Goal: Task Accomplishment & Management: Use online tool/utility

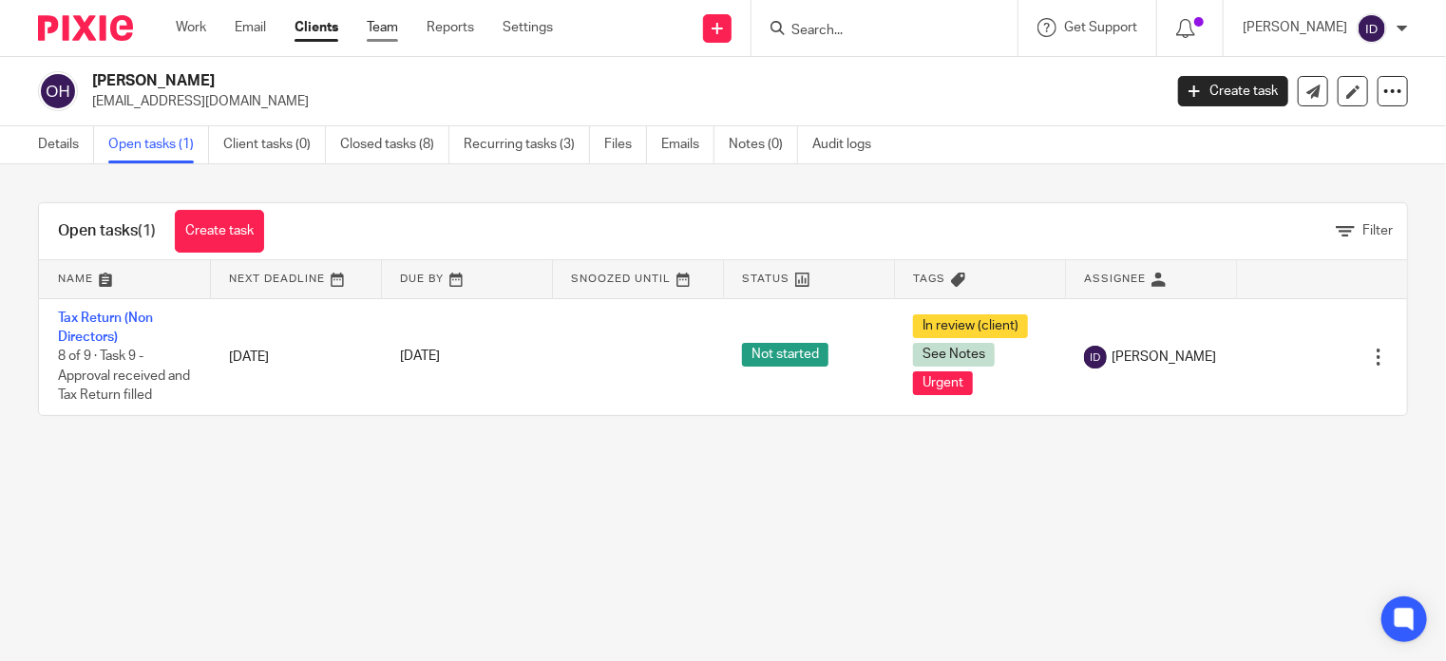
click at [391, 30] on link "Team" at bounding box center [382, 27] width 31 height 19
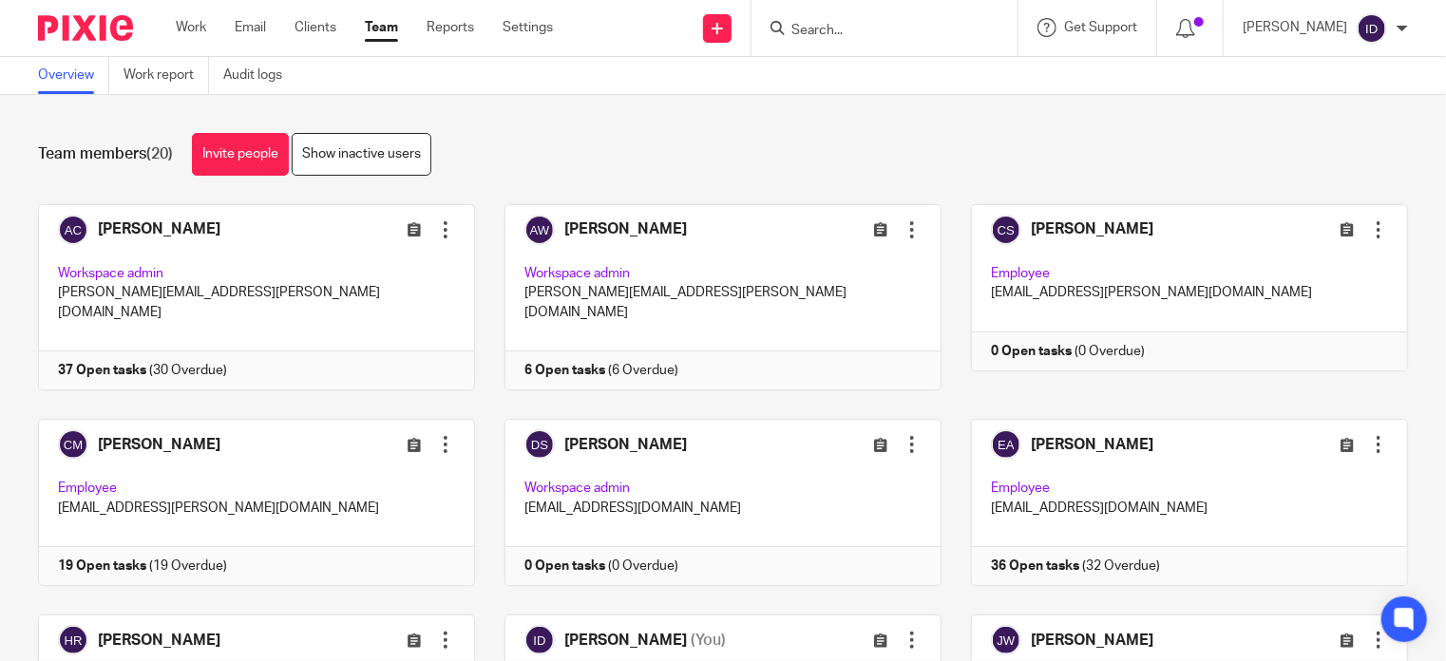
click at [765, 191] on div "Team members (20) Invite people Show inactive users Invite team members Add inv…" at bounding box center [723, 378] width 1446 height 566
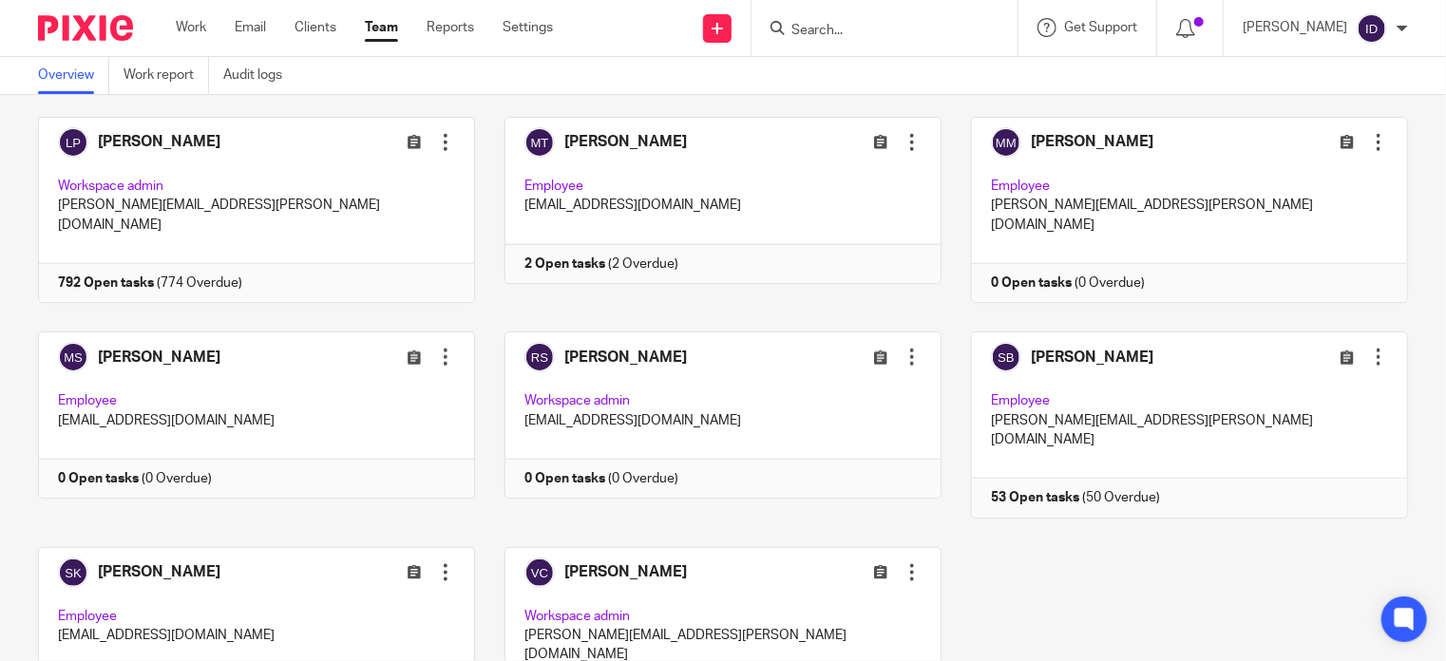
scroll to position [947, 0]
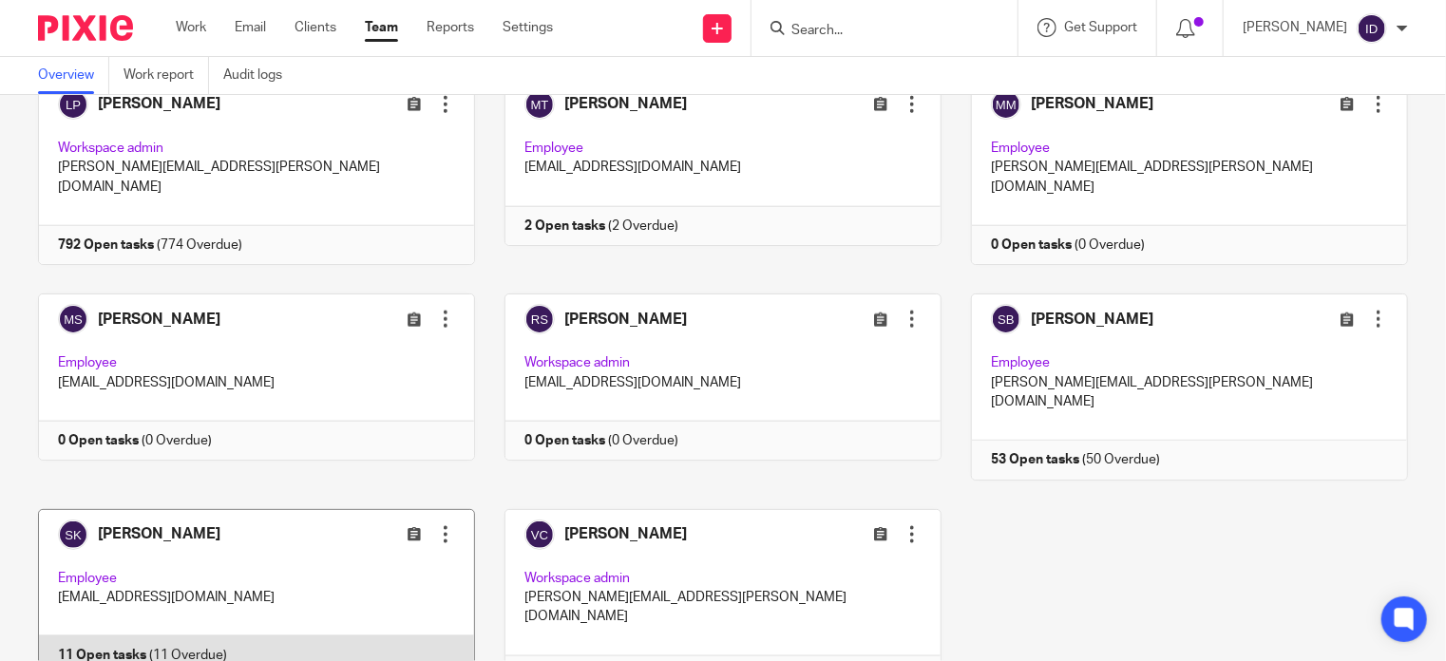
click at [137, 509] on link at bounding box center [242, 602] width 466 height 186
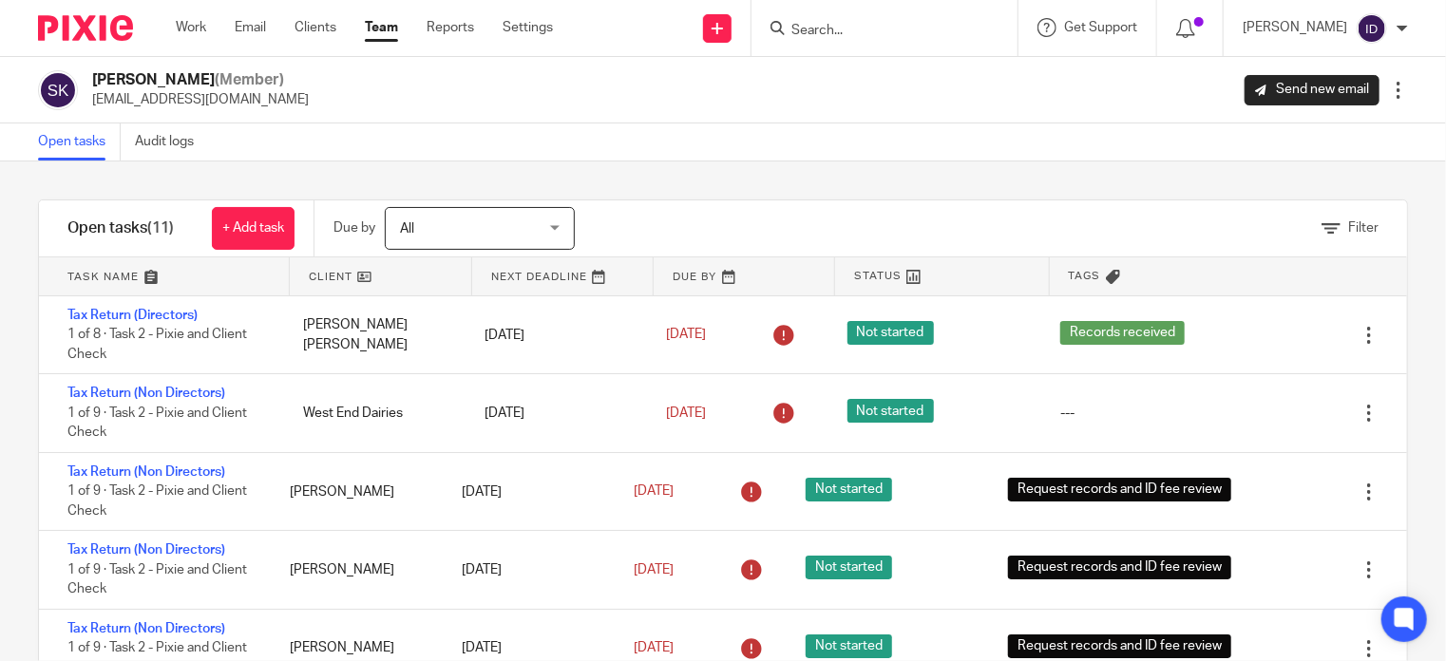
click at [561, 140] on div "Open tasks Audit logs" at bounding box center [723, 142] width 1446 height 38
click at [583, 174] on div "Filter tasks Only show tasks matching all of these conditions 1 Client name Is …" at bounding box center [723, 411] width 1446 height 500
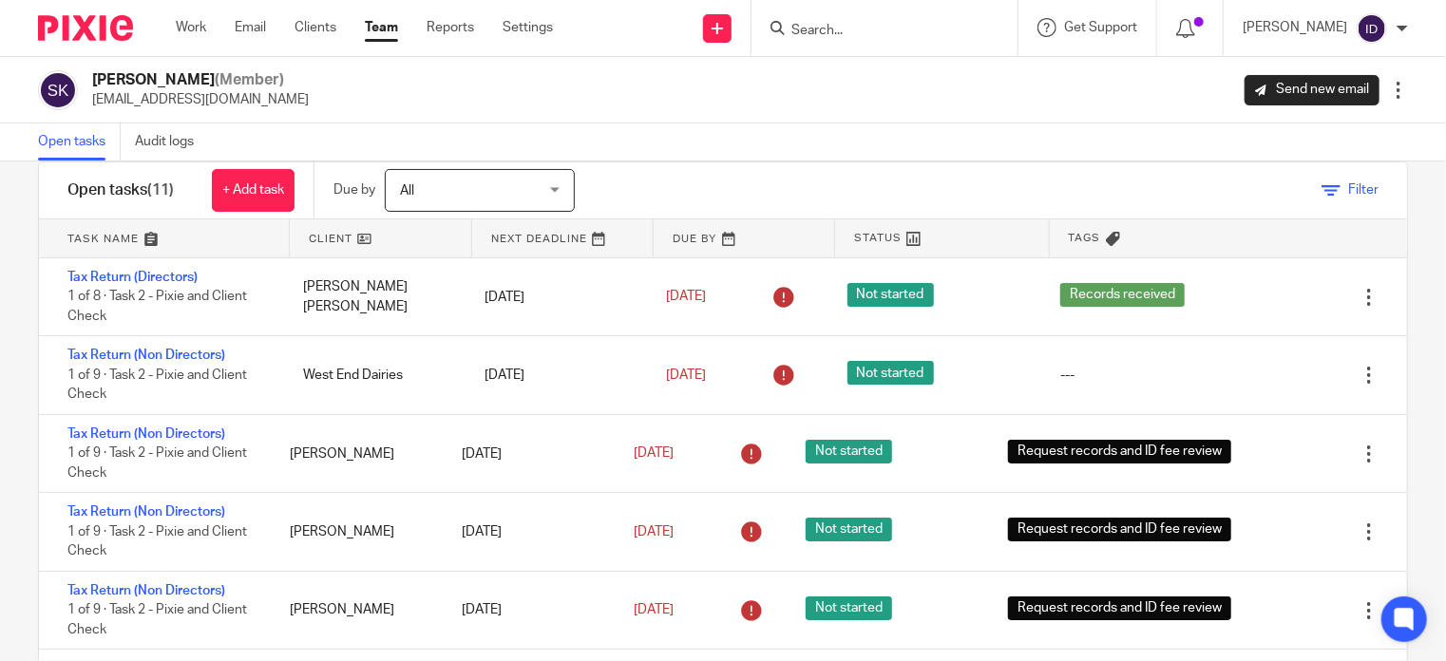
click at [1348, 191] on span "Filter" at bounding box center [1363, 189] width 30 height 13
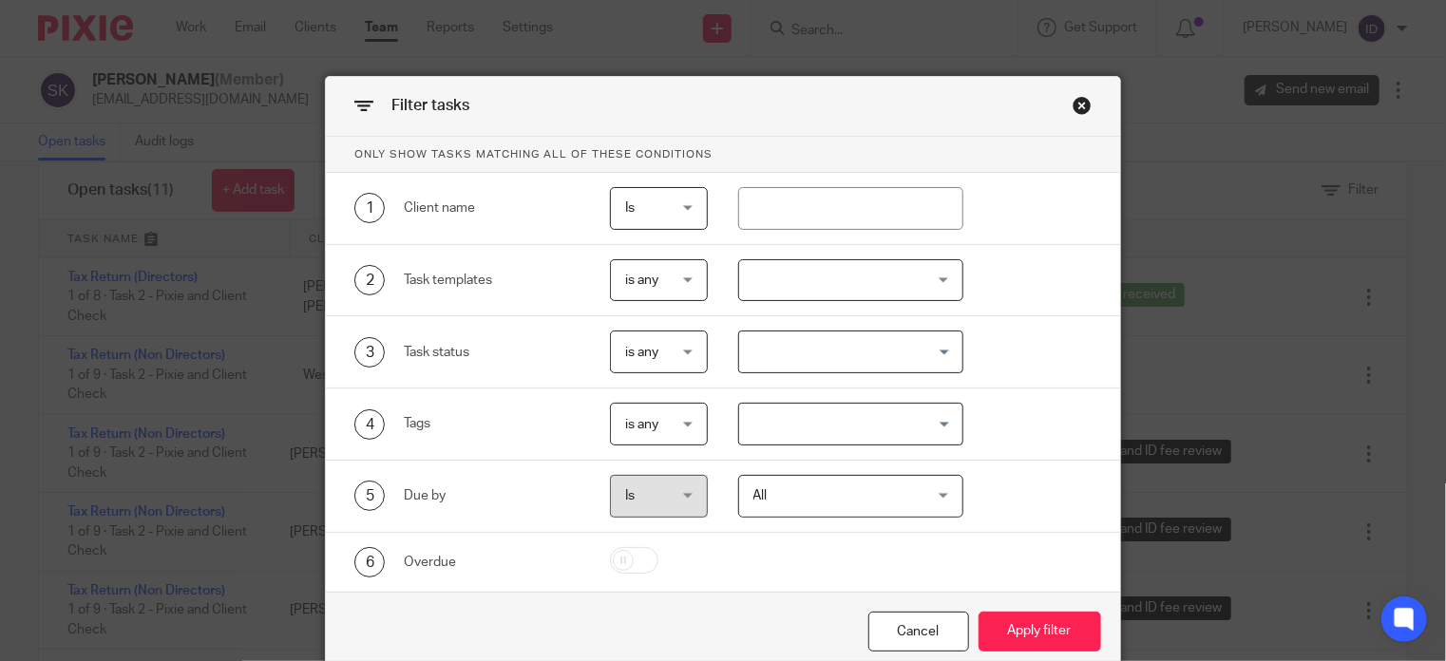
click at [761, 288] on div at bounding box center [851, 280] width 226 height 43
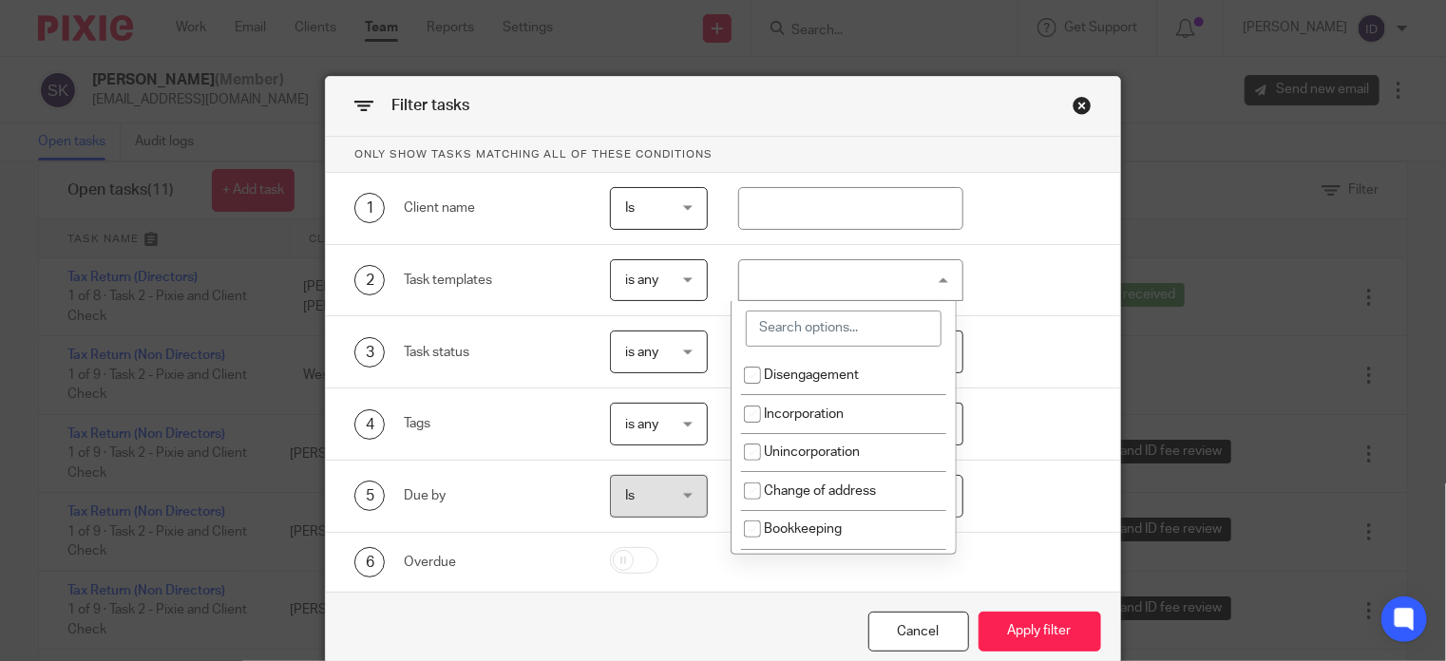
click at [761, 288] on div at bounding box center [851, 280] width 226 height 43
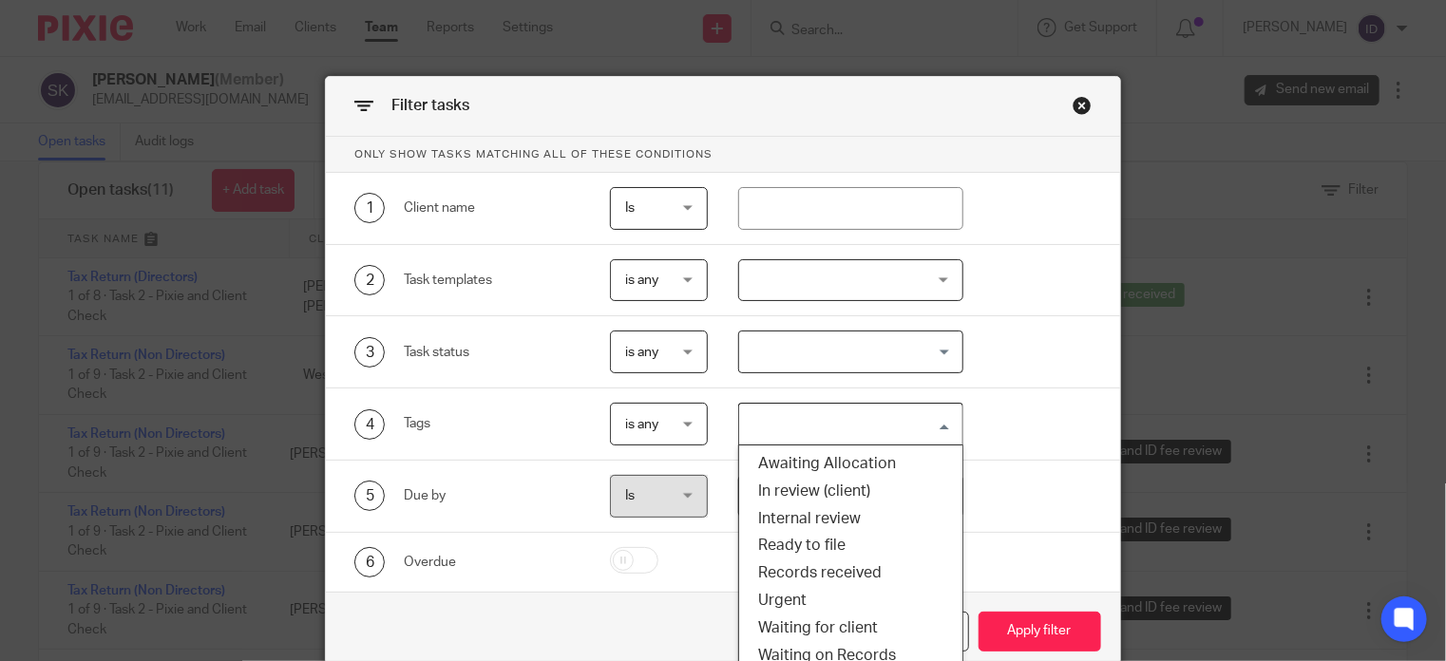
click at [774, 426] on input "Search for option" at bounding box center [847, 424] width 212 height 33
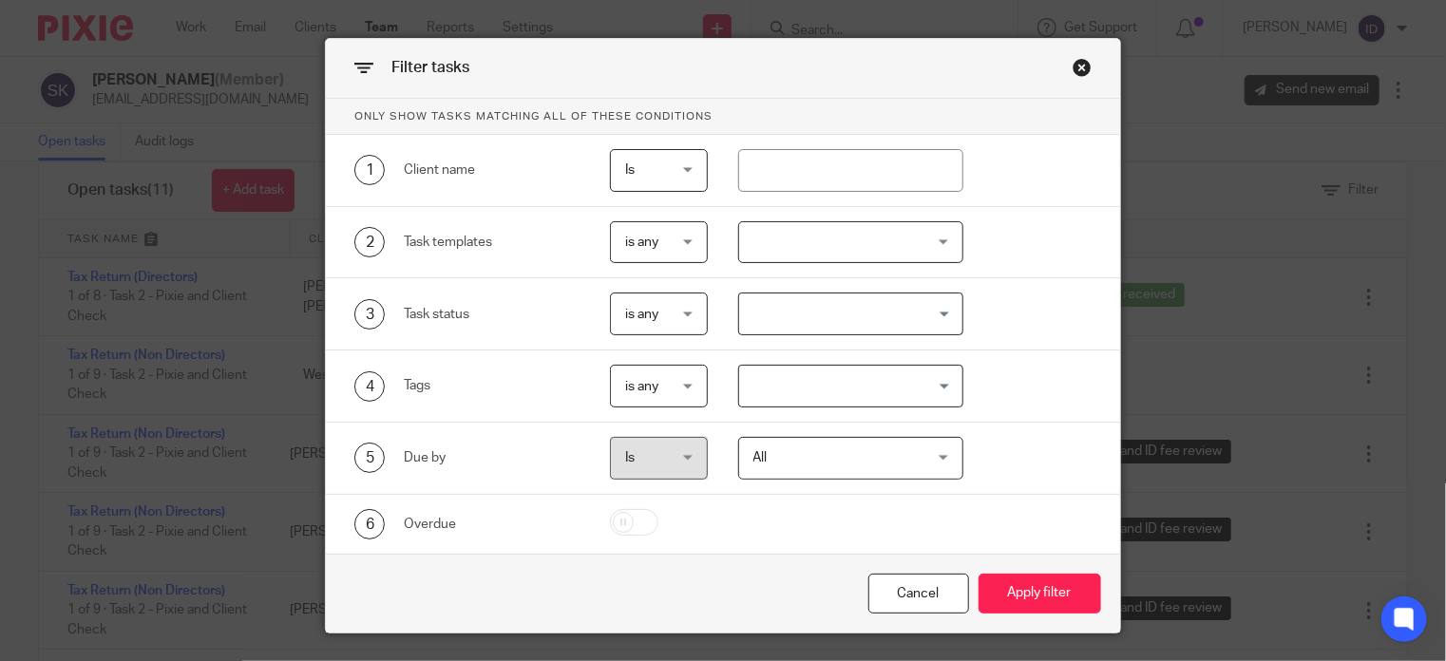
scroll to position [85, 0]
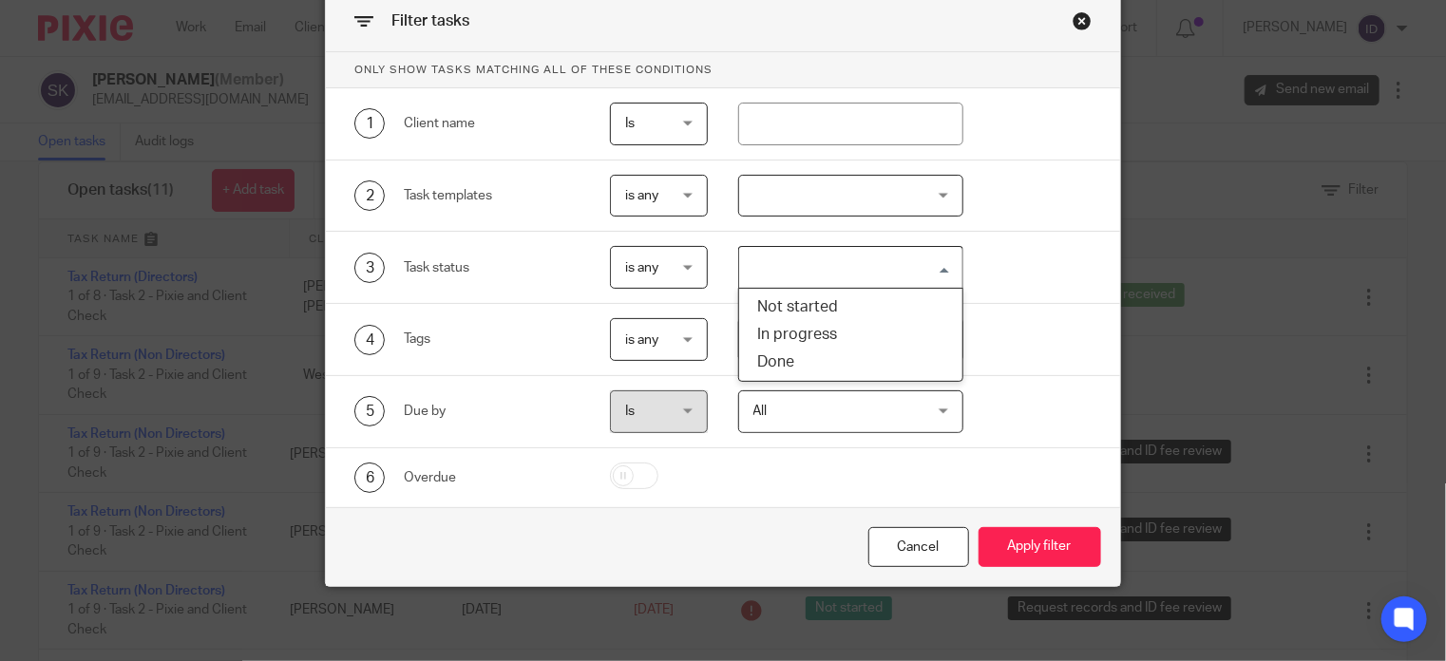
click at [819, 265] on input "Search for option" at bounding box center [847, 267] width 212 height 33
click at [1017, 237] on div "Only show tasks matching all of these conditions 1 Client name Is Is Is Is not …" at bounding box center [722, 279] width 793 height 455
click at [908, 358] on div "4 Tags is any is any is any is all is none is_any Loading..." at bounding box center [722, 340] width 793 height 72
click at [935, 333] on input "Search for option" at bounding box center [847, 339] width 212 height 33
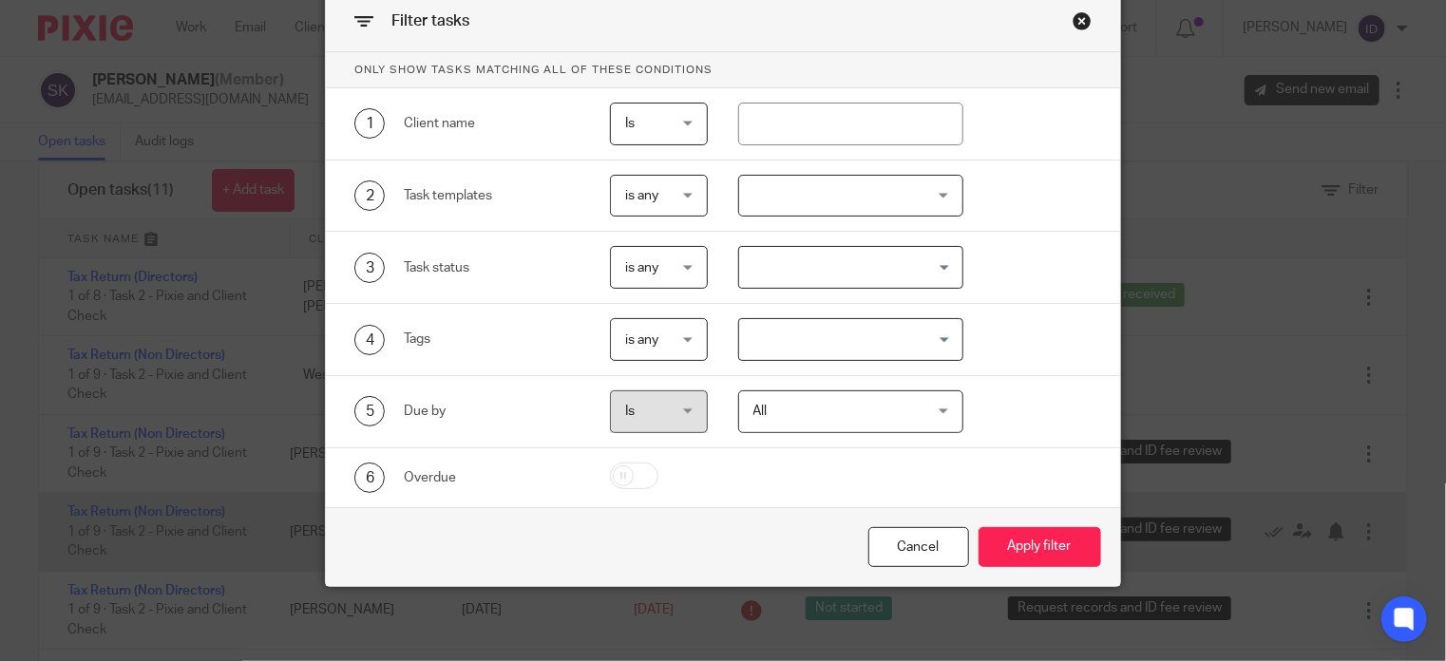
drag, startPoint x: 957, startPoint y: 524, endPoint x: 954, endPoint y: 558, distance: 33.4
click at [954, 558] on div "Cancel" at bounding box center [918, 547] width 101 height 41
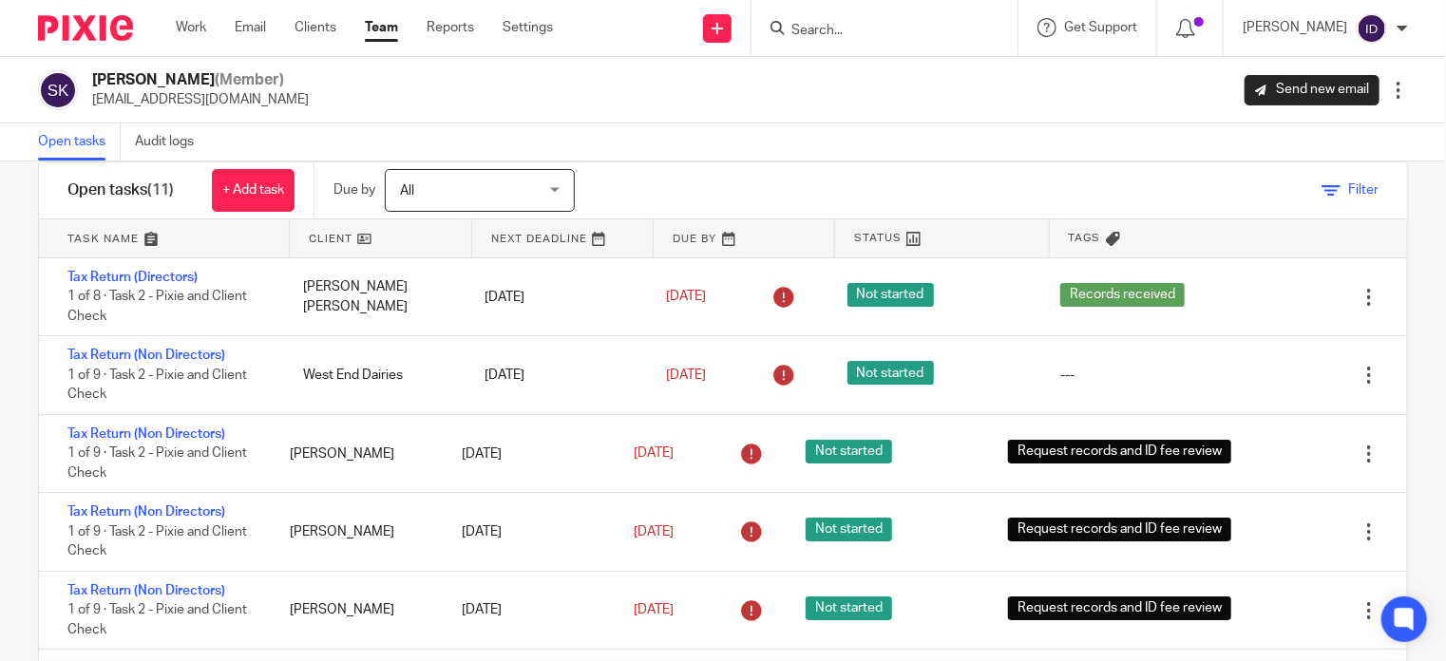
click at [1348, 185] on span "Filter" at bounding box center [1363, 189] width 30 height 13
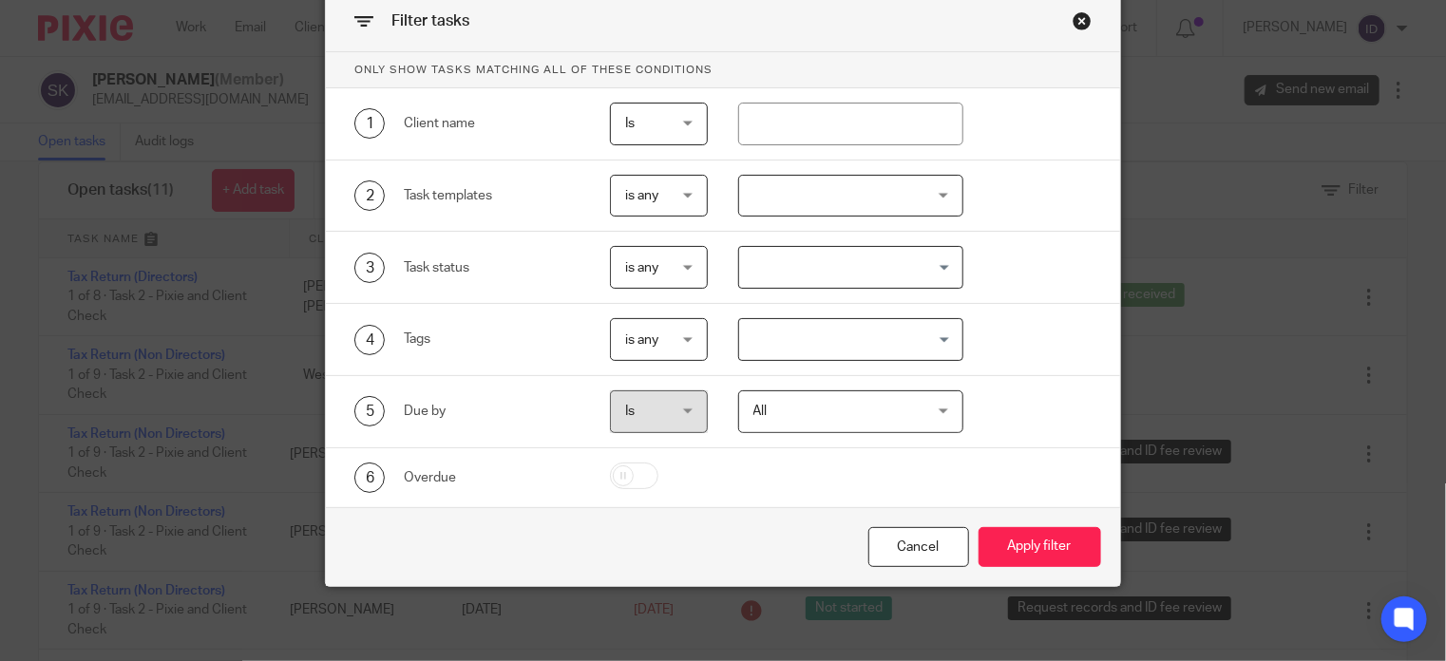
click at [941, 329] on input "Search for option" at bounding box center [847, 339] width 212 height 33
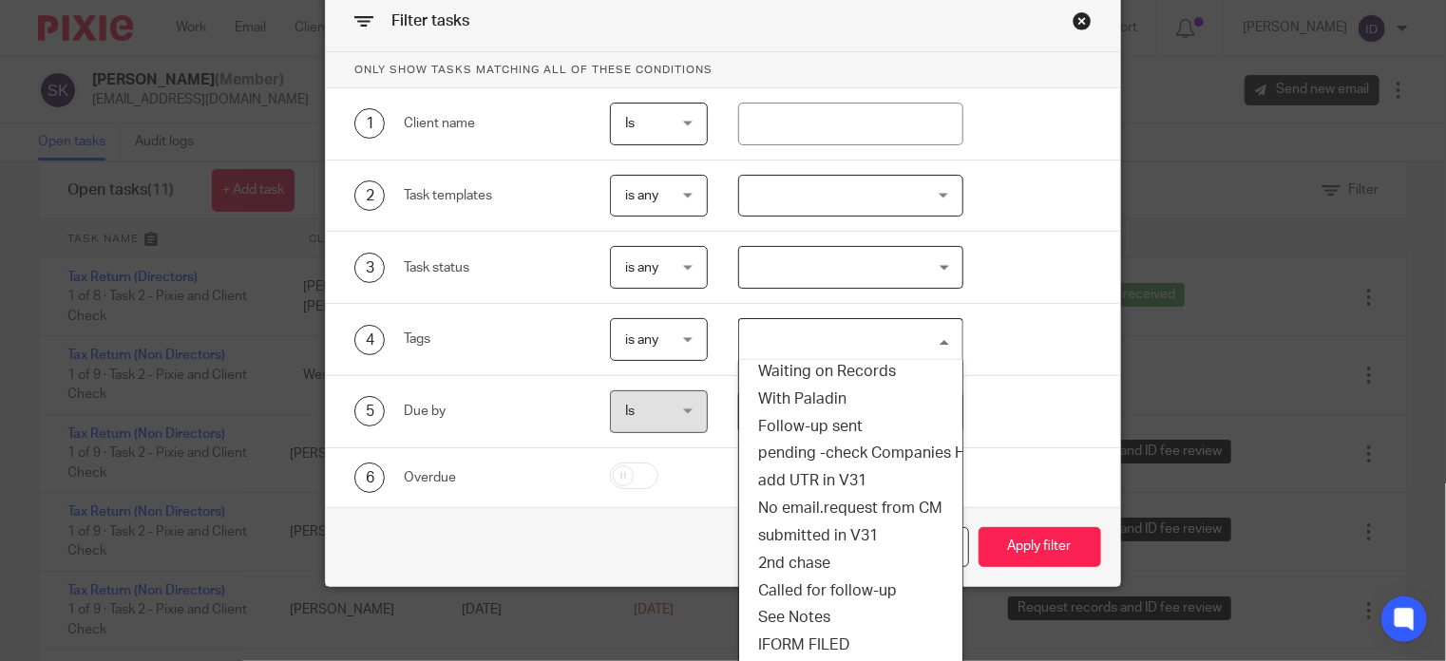
scroll to position [213, 0]
click at [916, 659] on li "Request records and ID fee review" at bounding box center [851, 673] width 224 height 28
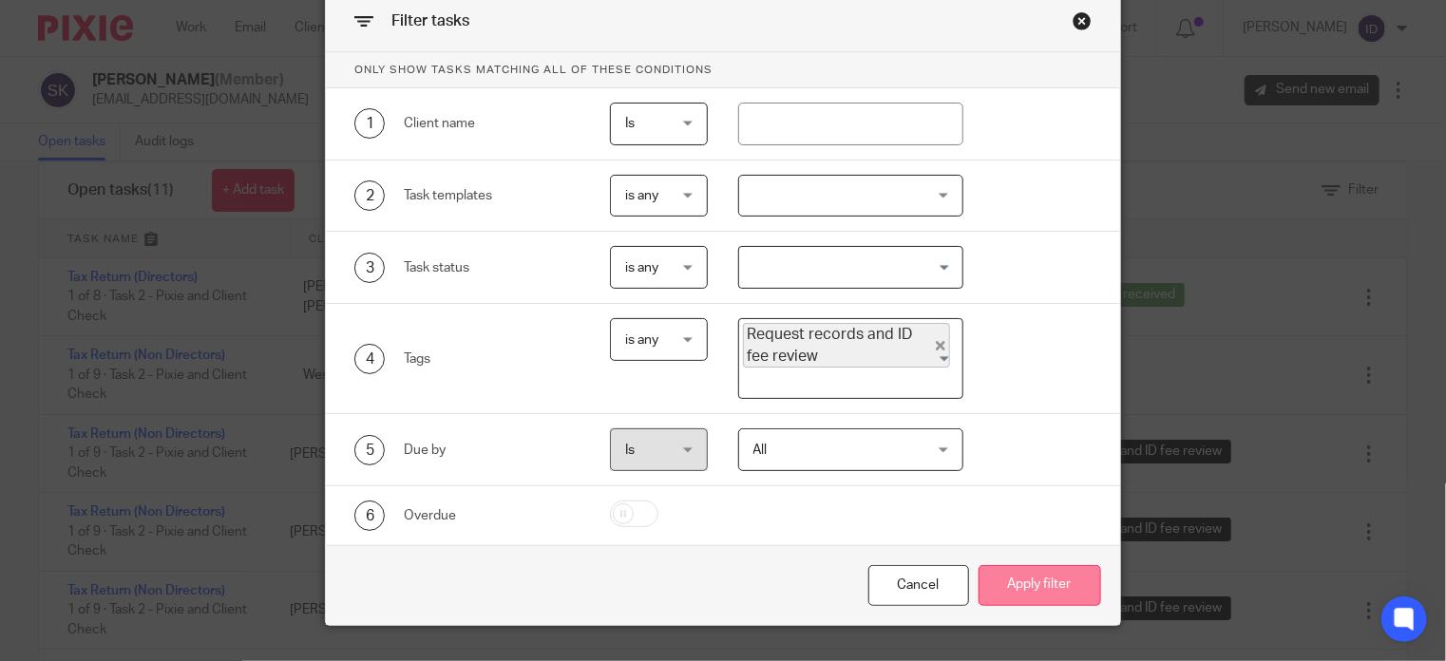
click at [1058, 580] on button "Apply filter" at bounding box center [1039, 585] width 123 height 41
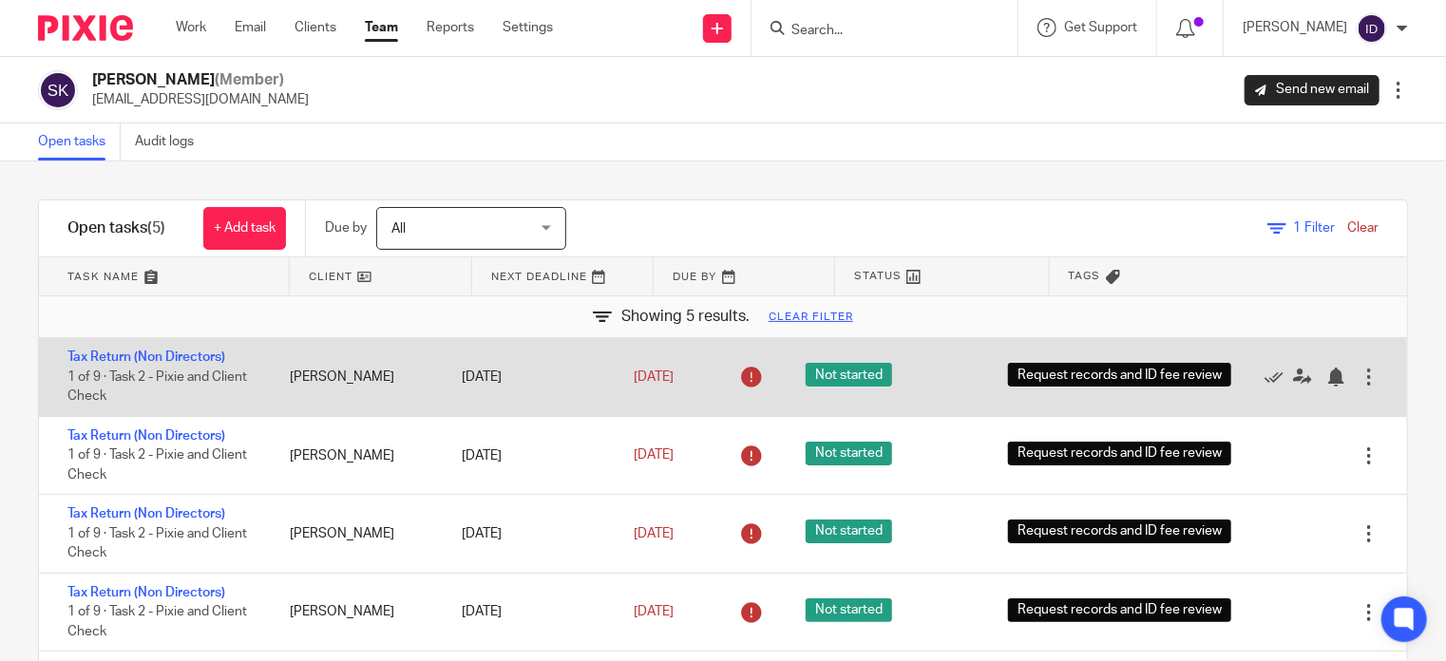
click at [612, 164] on div "Filter tasks Only show tasks matching all of these conditions 1 Client name Is …" at bounding box center [723, 411] width 1446 height 500
click at [213, 379] on span "1 of 9 · Task 2 - Pixie and Client Check" at bounding box center [157, 386] width 180 height 33
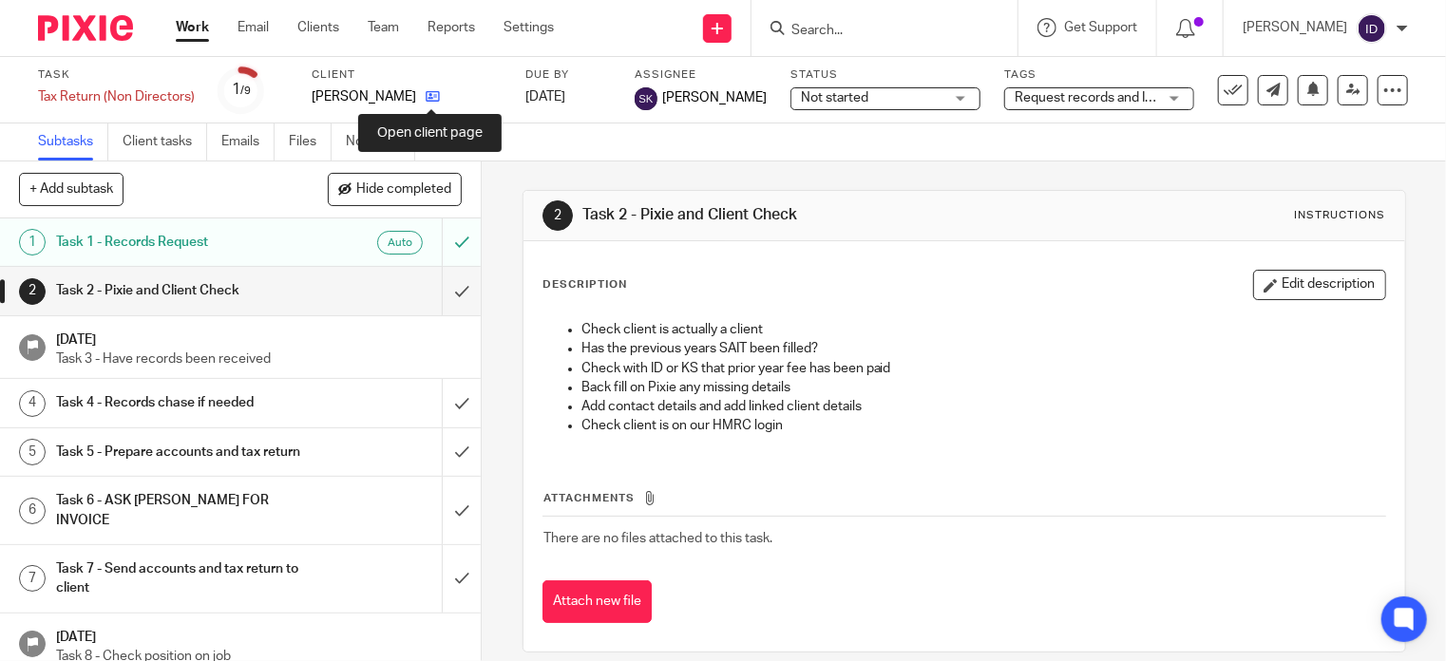
click at [429, 91] on icon at bounding box center [433, 96] width 14 height 14
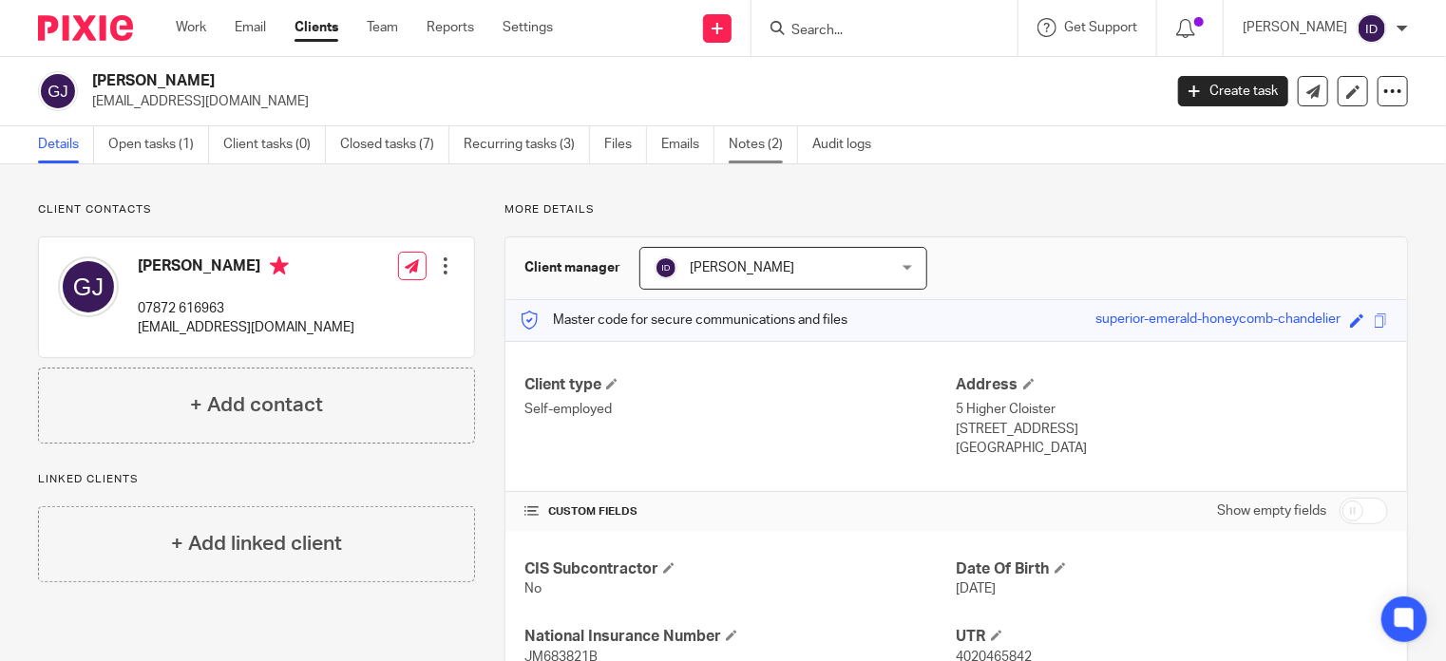
click at [749, 143] on link "Notes (2)" at bounding box center [763, 144] width 69 height 37
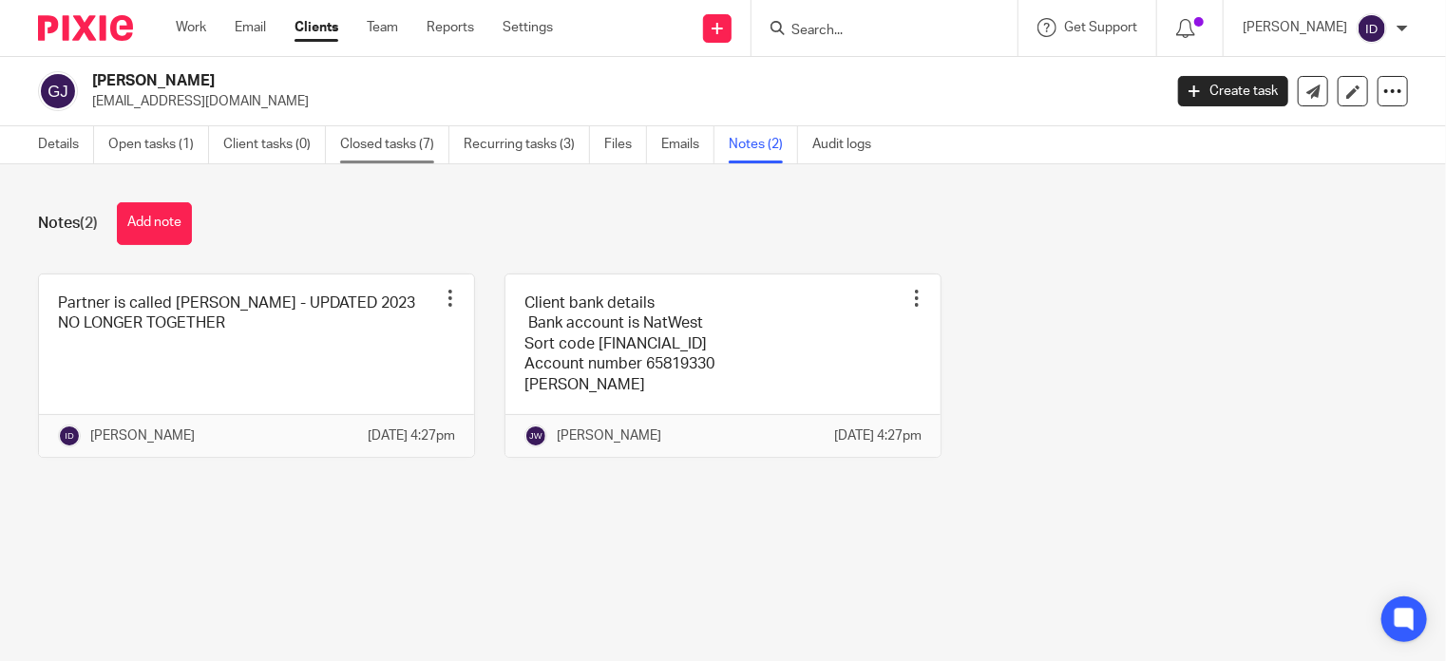
click at [376, 155] on link "Closed tasks (7)" at bounding box center [394, 144] width 109 height 37
